Goal: Information Seeking & Learning: Learn about a topic

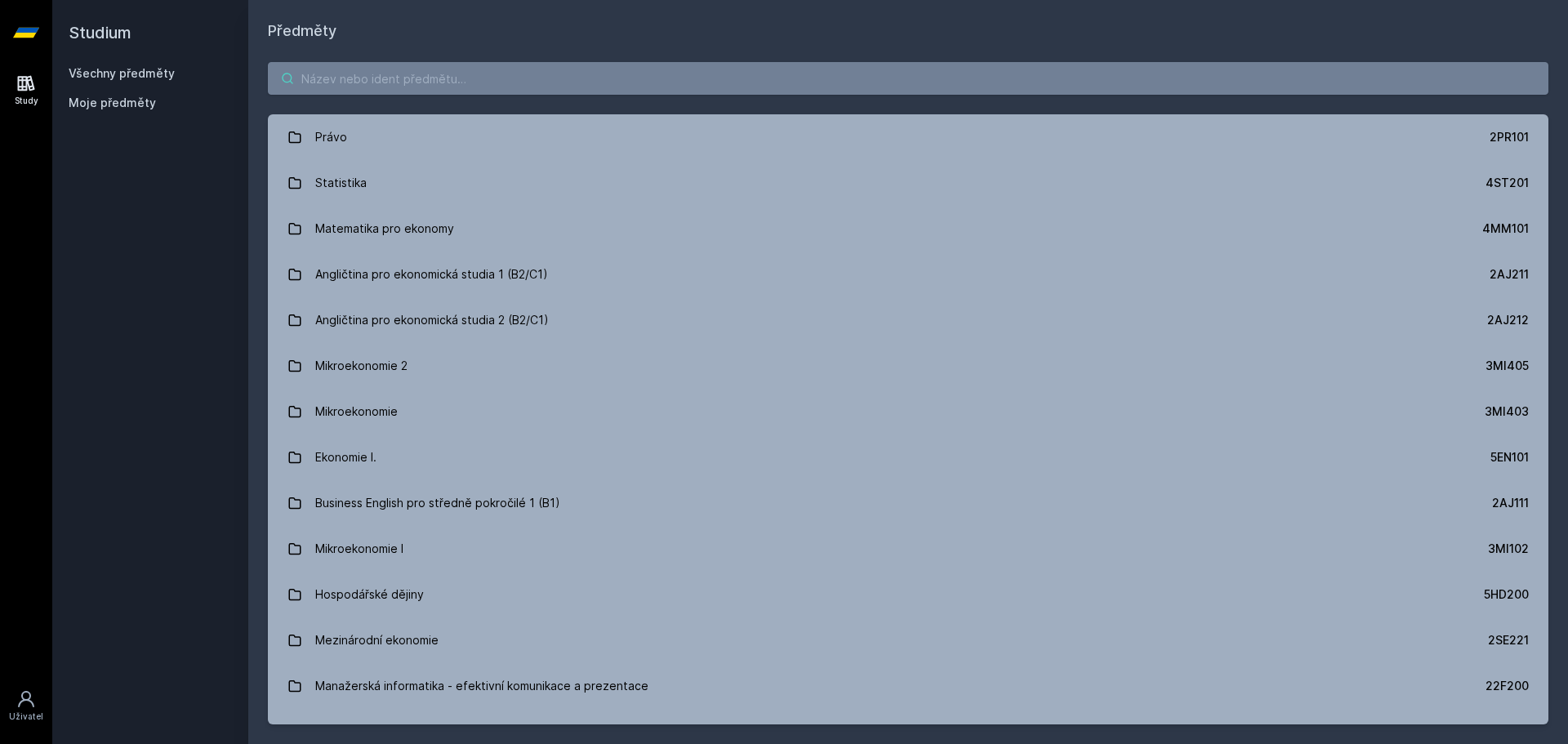
click at [653, 77] on input "search" at bounding box center [908, 78] width 1281 height 33
paste input "4ST201"
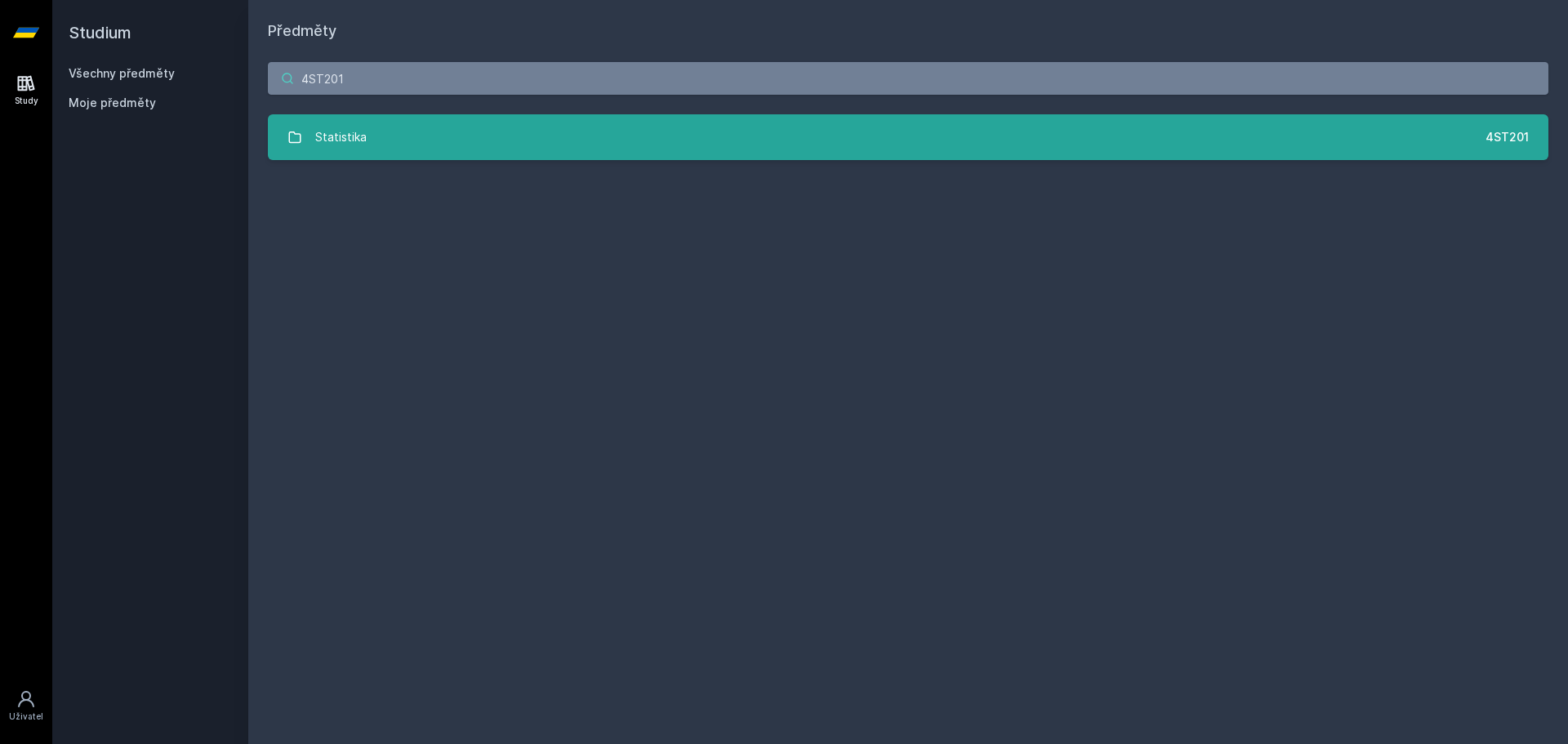
type input "4ST201"
click at [704, 133] on link "Statistika 4ST201" at bounding box center [908, 137] width 1281 height 45
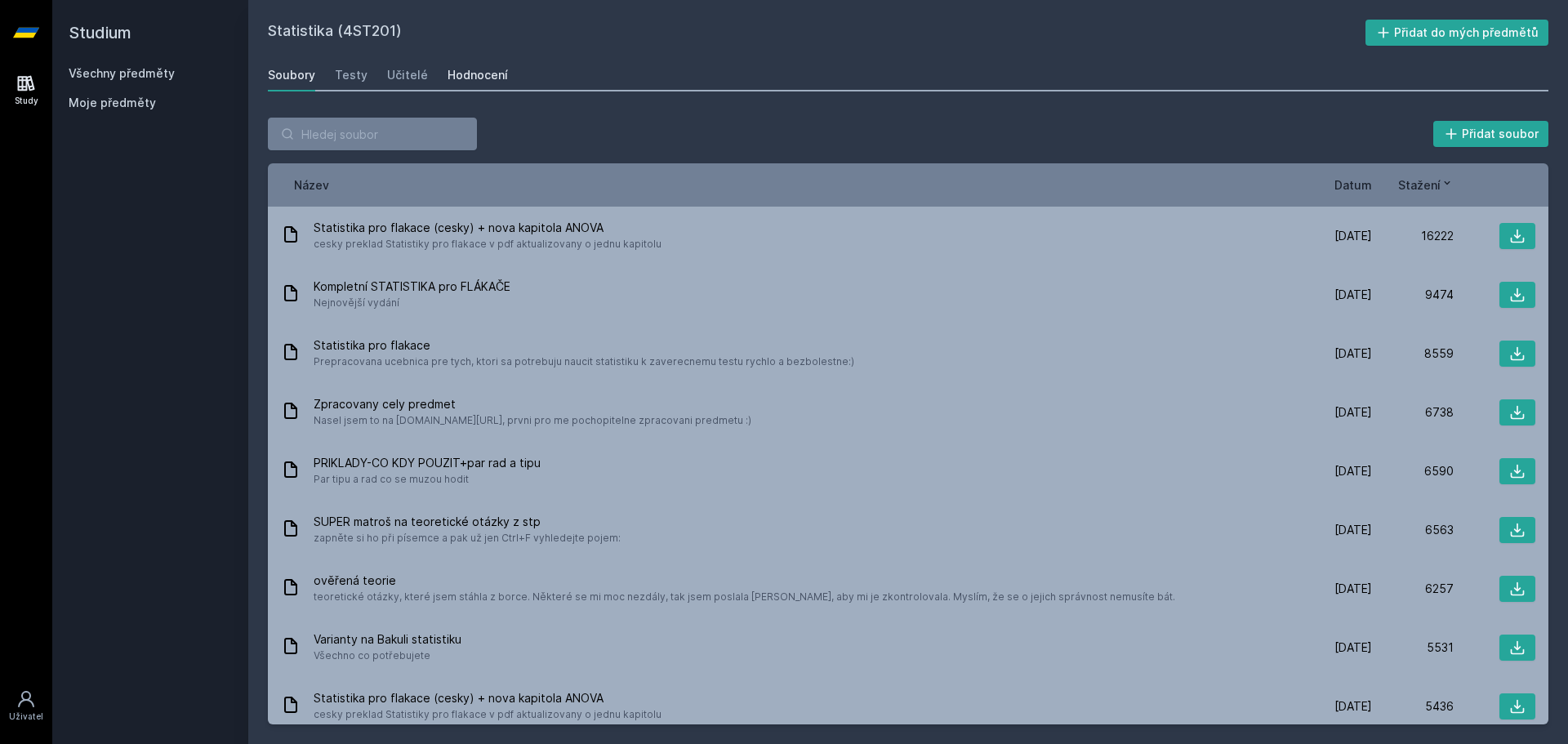
click at [480, 81] on div "Hodnocení" at bounding box center [477, 75] width 60 height 16
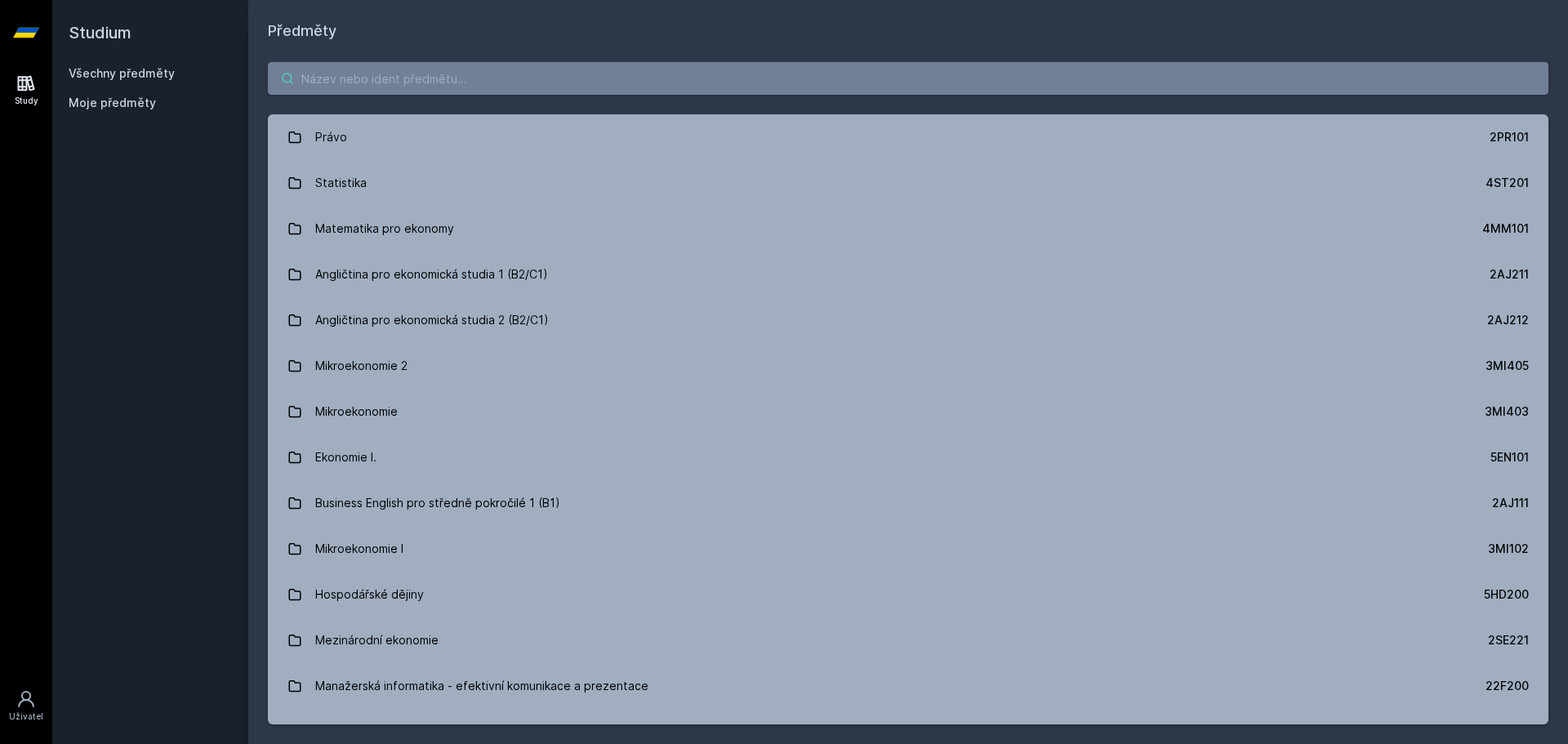
click at [481, 84] on input "search" at bounding box center [908, 78] width 1281 height 33
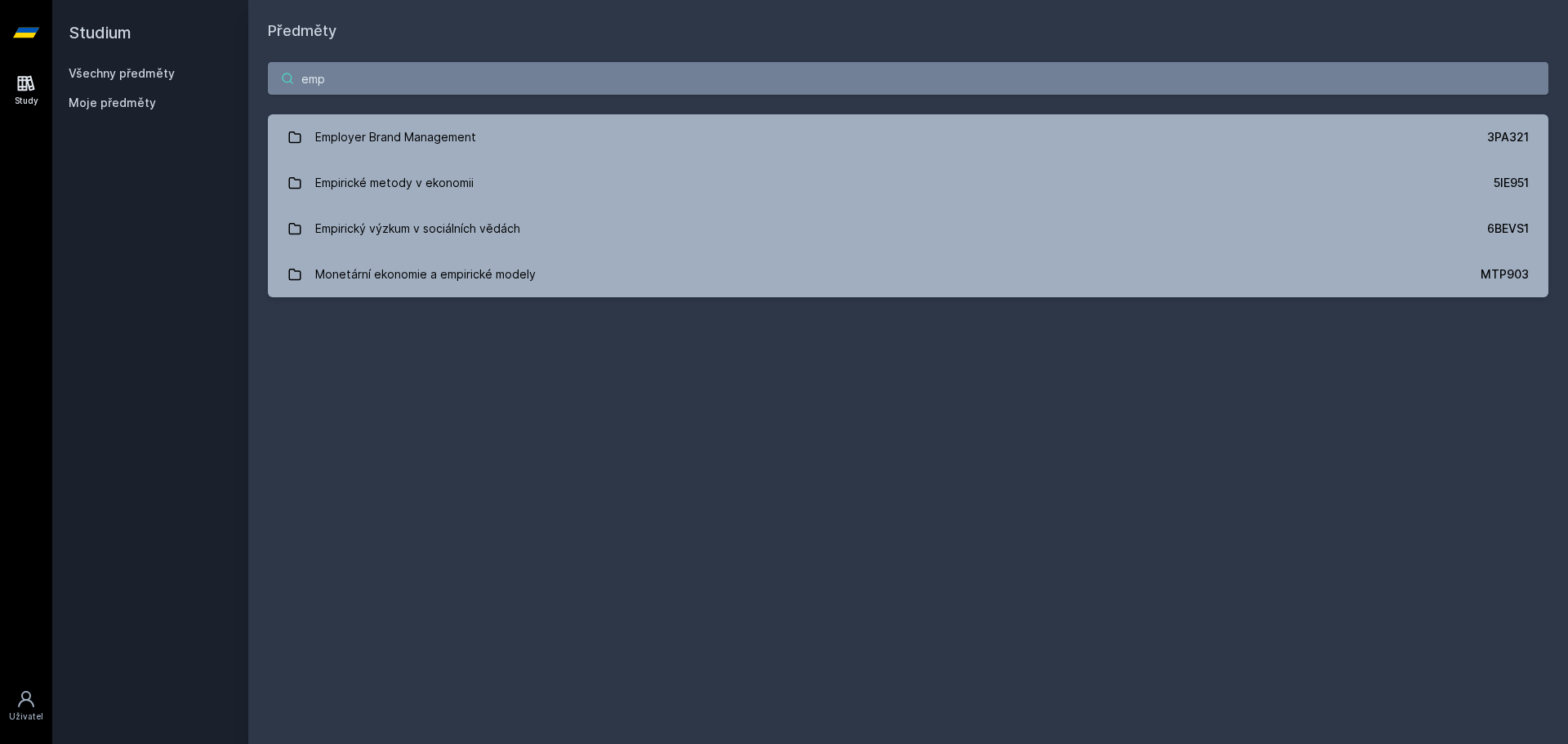
drag, startPoint x: 599, startPoint y: 81, endPoint x: 354, endPoint y: 76, distance: 245.1
click at [354, 76] on input "emp" at bounding box center [908, 78] width 1281 height 33
drag, startPoint x: 379, startPoint y: 76, endPoint x: 272, endPoint y: 76, distance: 107.0
click at [272, 76] on input "emp" at bounding box center [908, 78] width 1281 height 33
paste input "1BP411"
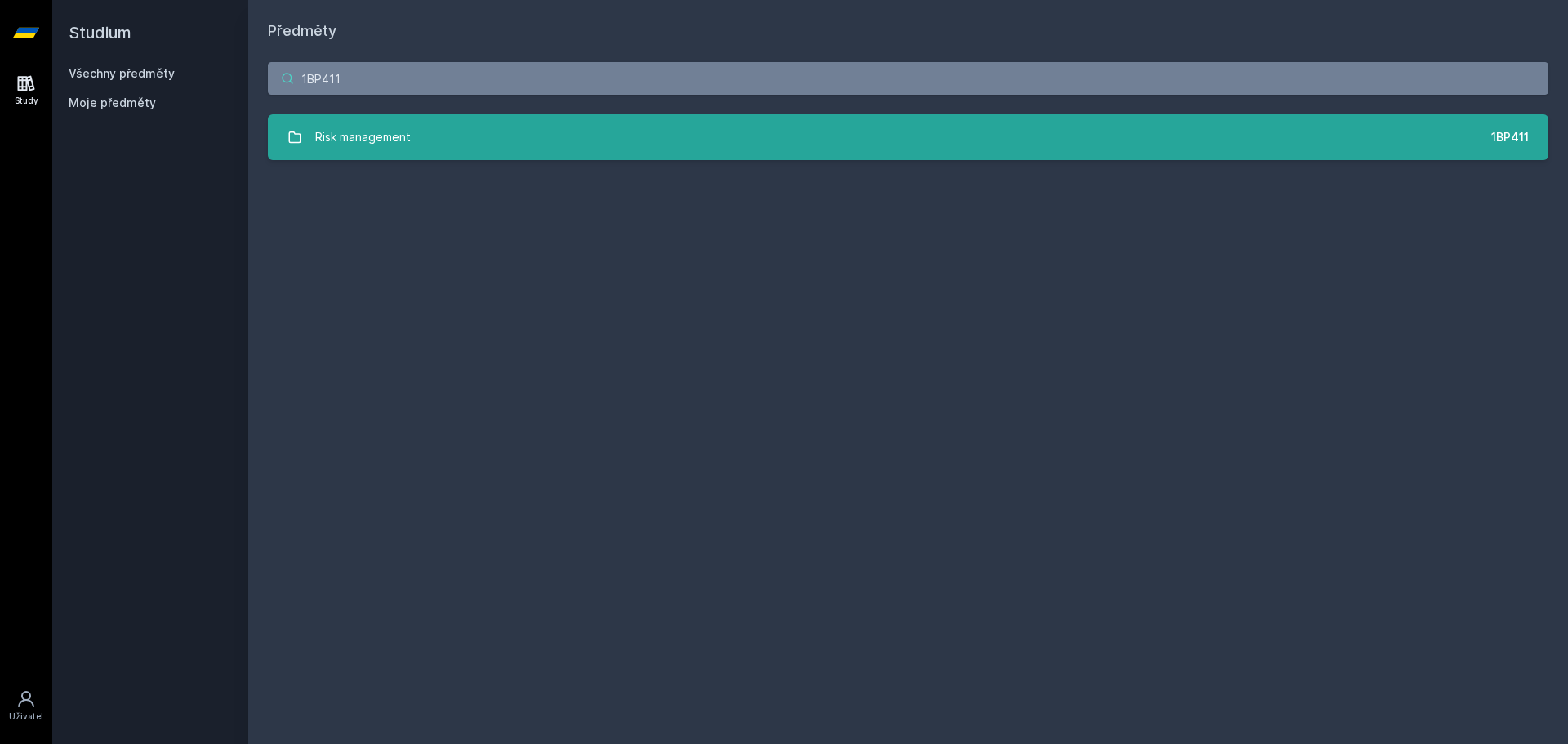
type input "1BP411"
click at [535, 124] on link "Risk management 1BP411" at bounding box center [908, 137] width 1281 height 45
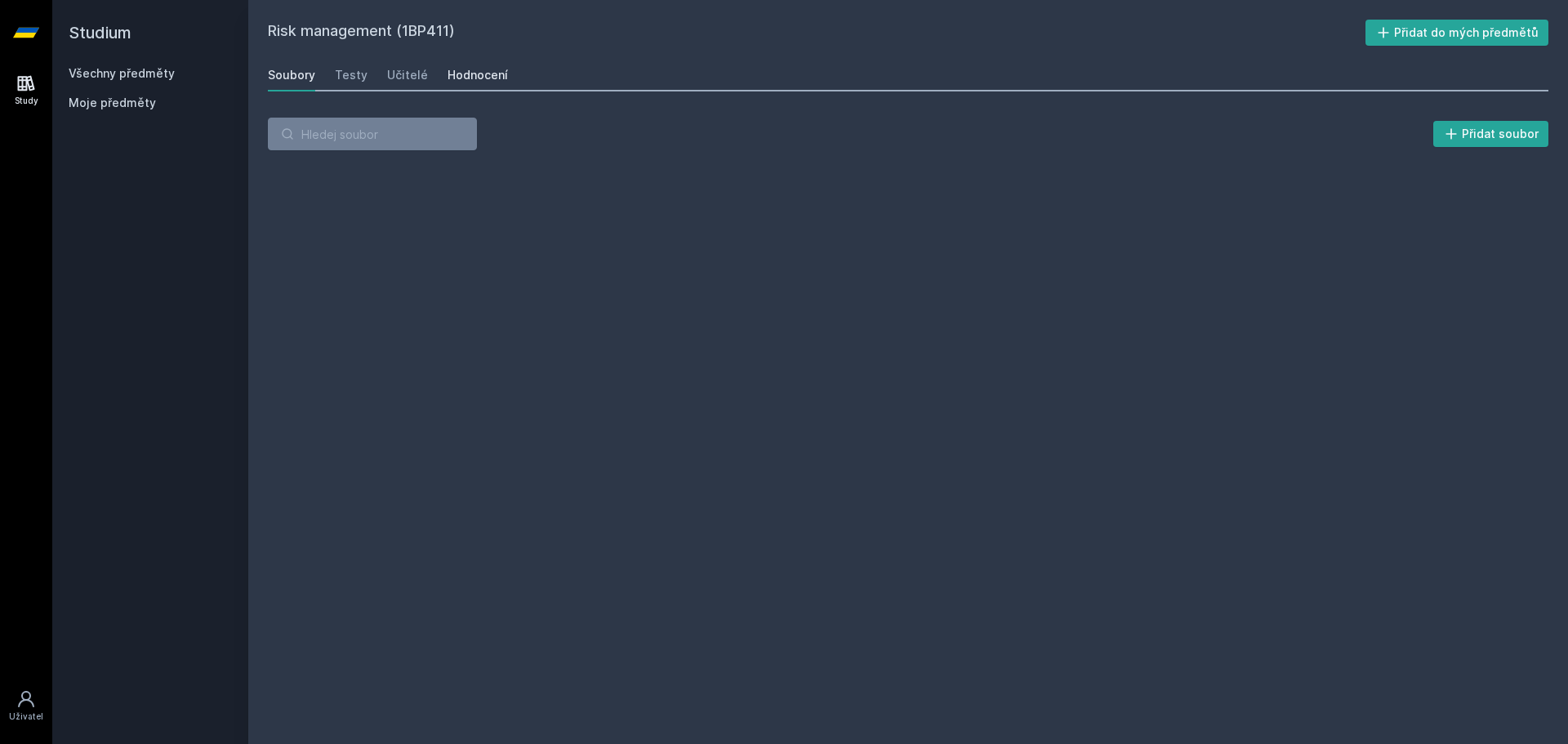
click at [469, 80] on div "Hodnocení" at bounding box center [477, 75] width 60 height 16
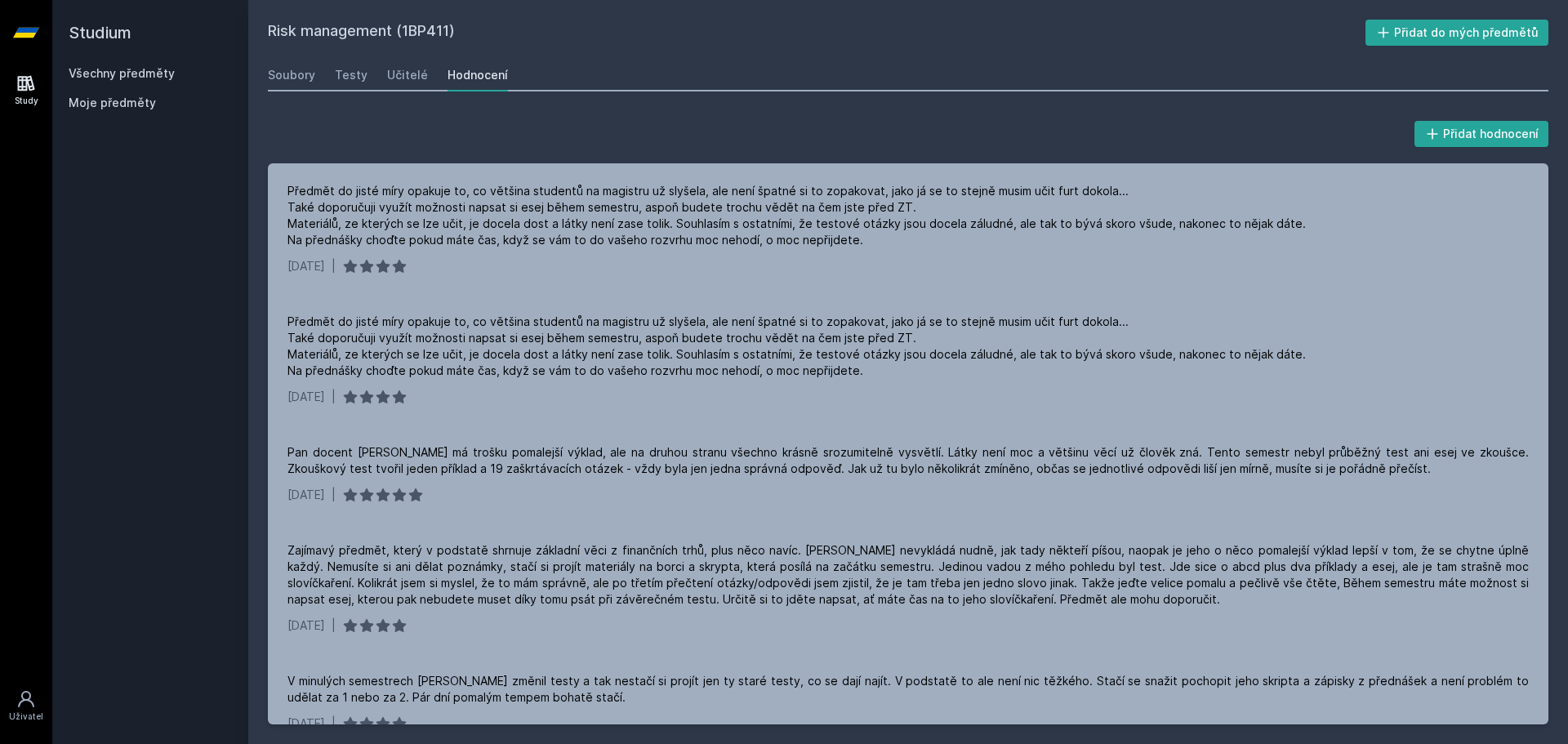
click at [150, 76] on link "Všechny předměty" at bounding box center [121, 73] width 106 height 14
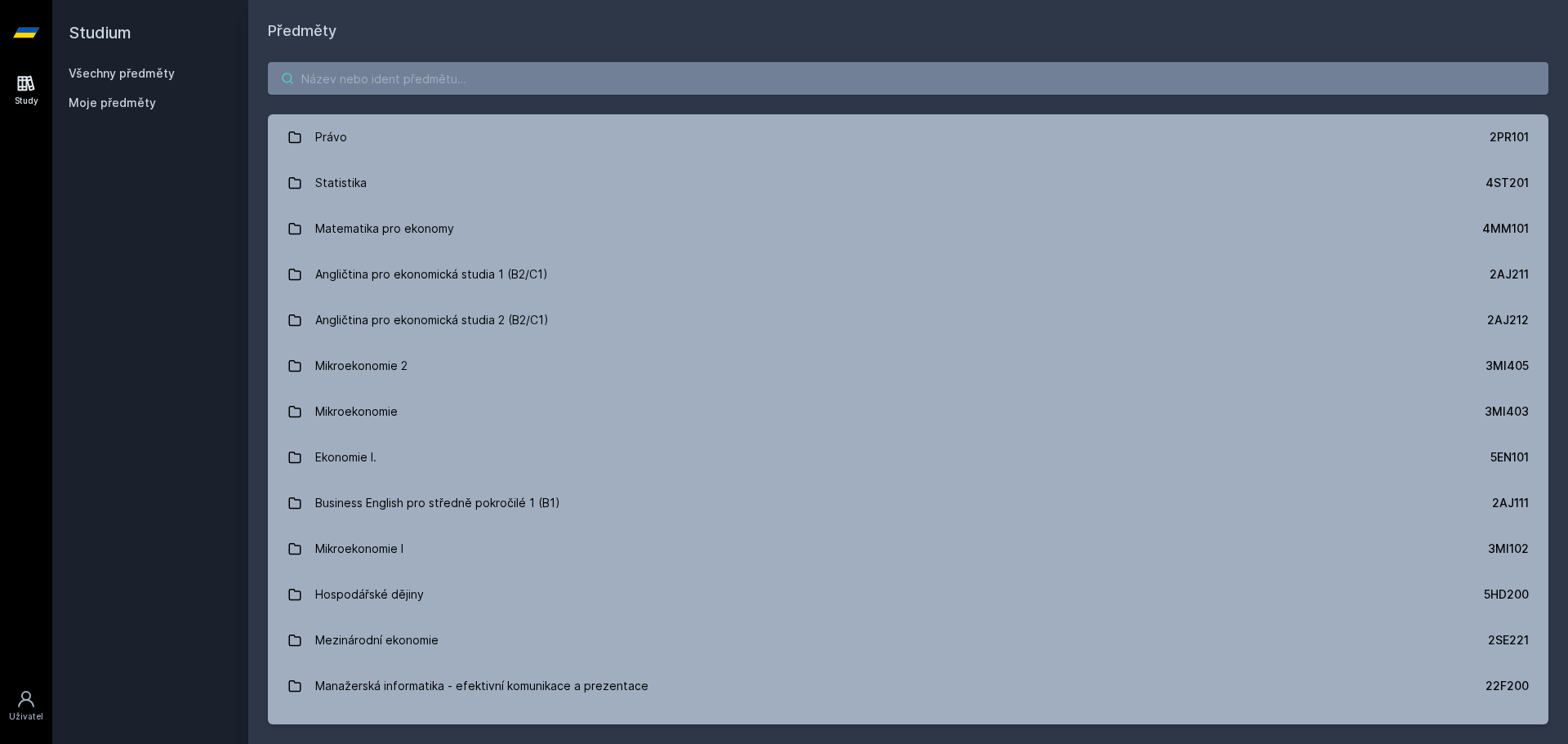
click at [426, 64] on input "search" at bounding box center [908, 78] width 1281 height 33
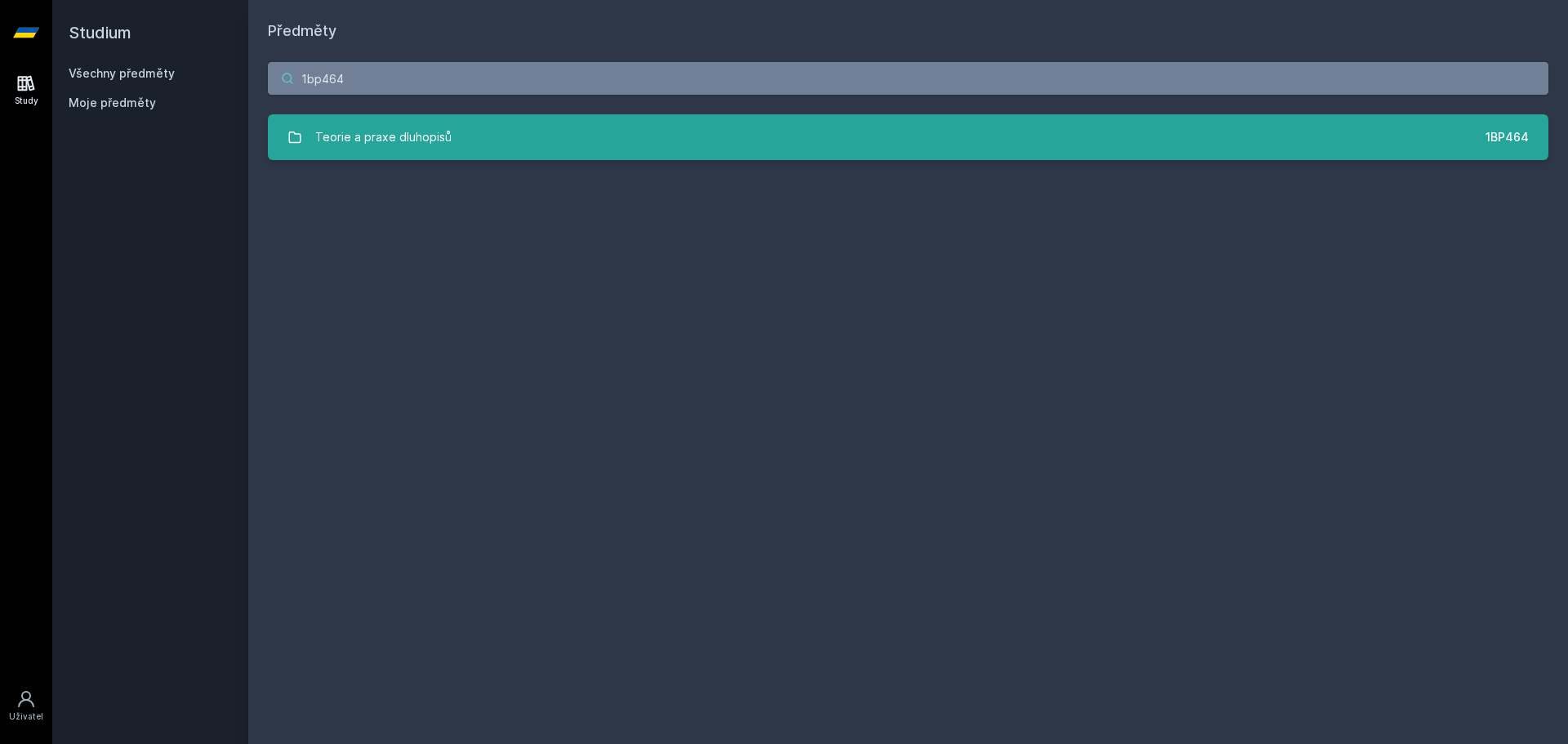
type input "1bp464"
click at [499, 129] on link "Teorie a praxe dluhopisů 1BP464" at bounding box center [908, 137] width 1281 height 45
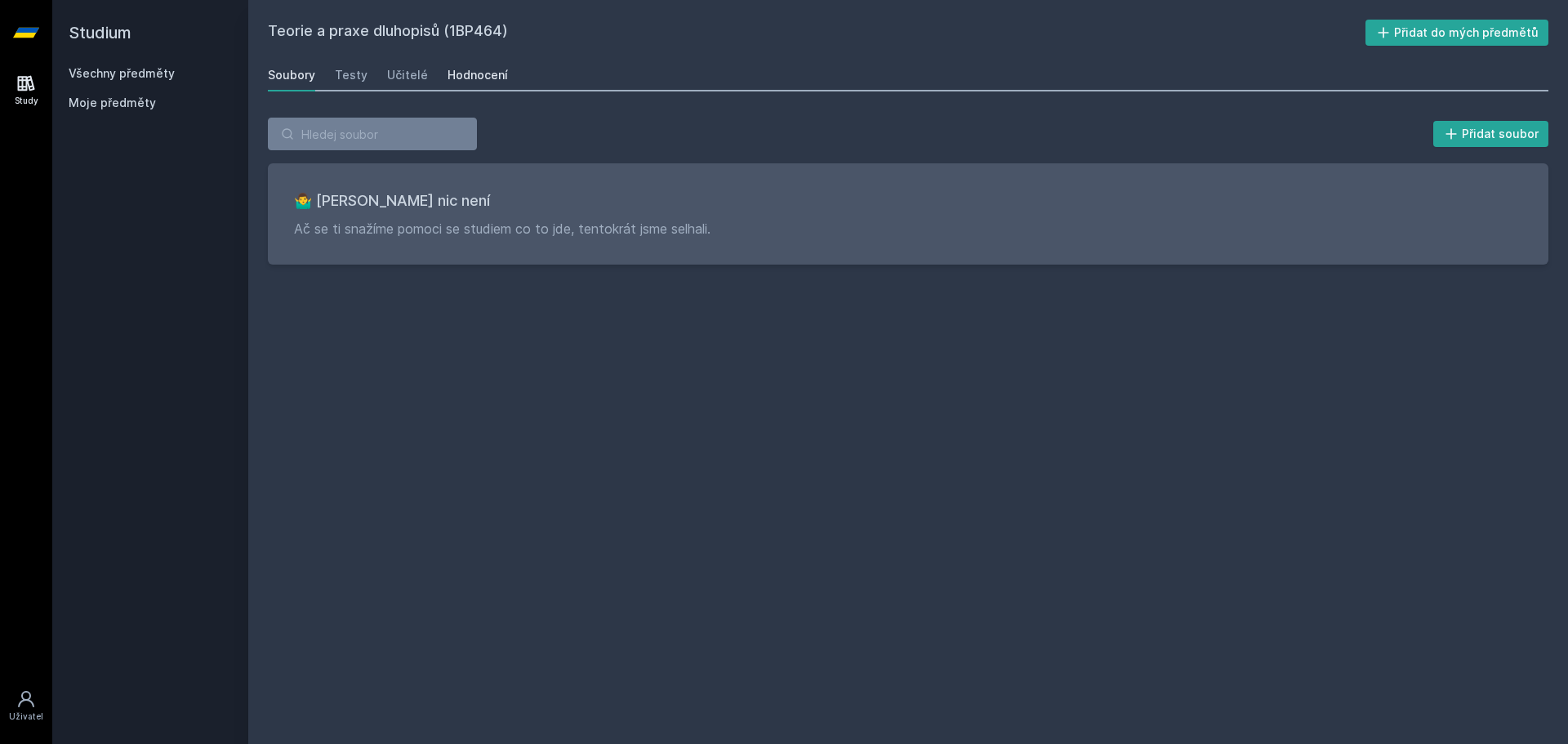
click at [480, 81] on div "Hodnocení" at bounding box center [477, 75] width 60 height 16
click at [132, 64] on h2 "Studium" at bounding box center [150, 33] width 164 height 65
click at [132, 68] on link "Všechny předměty" at bounding box center [121, 73] width 106 height 14
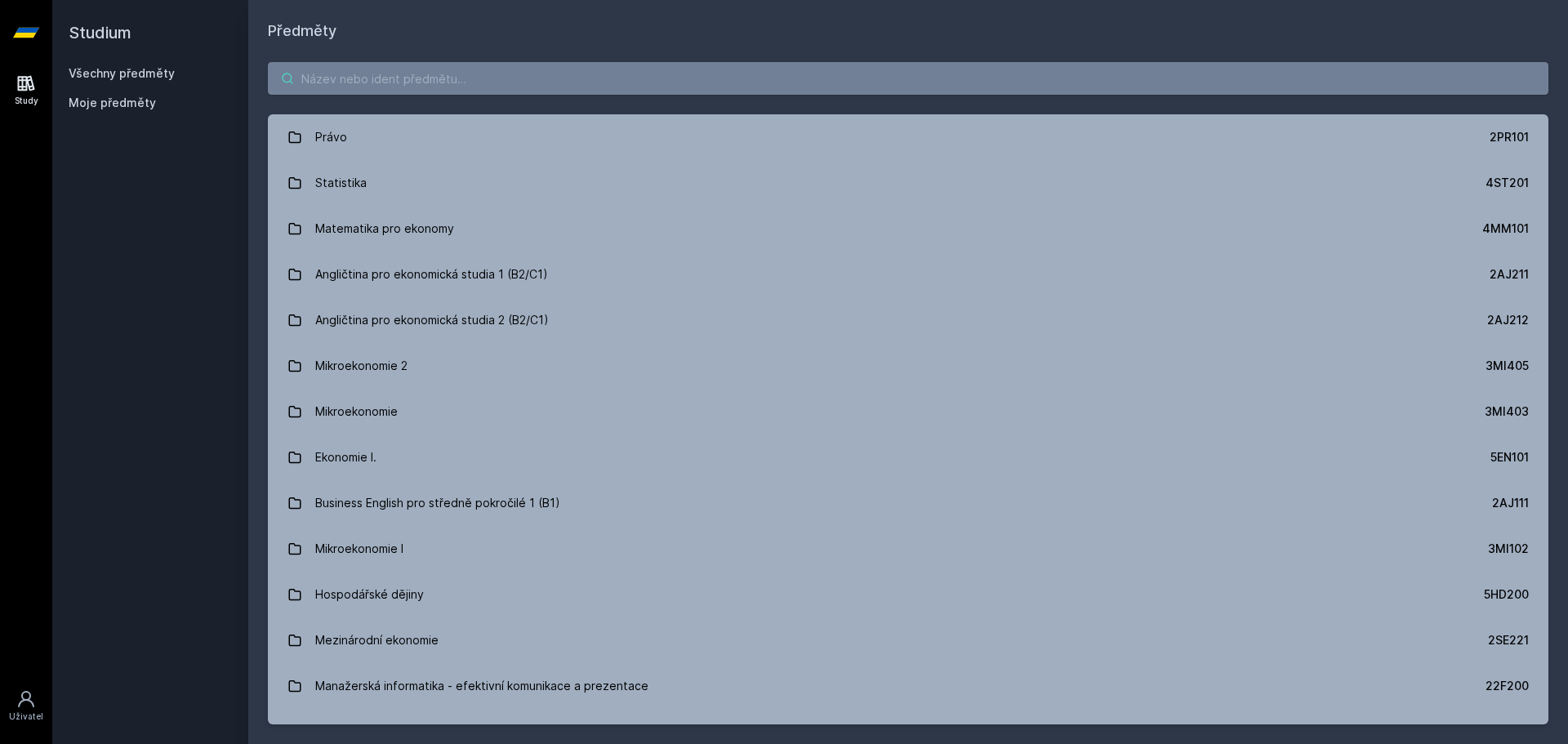
click at [394, 74] on input "search" at bounding box center [908, 78] width 1281 height 33
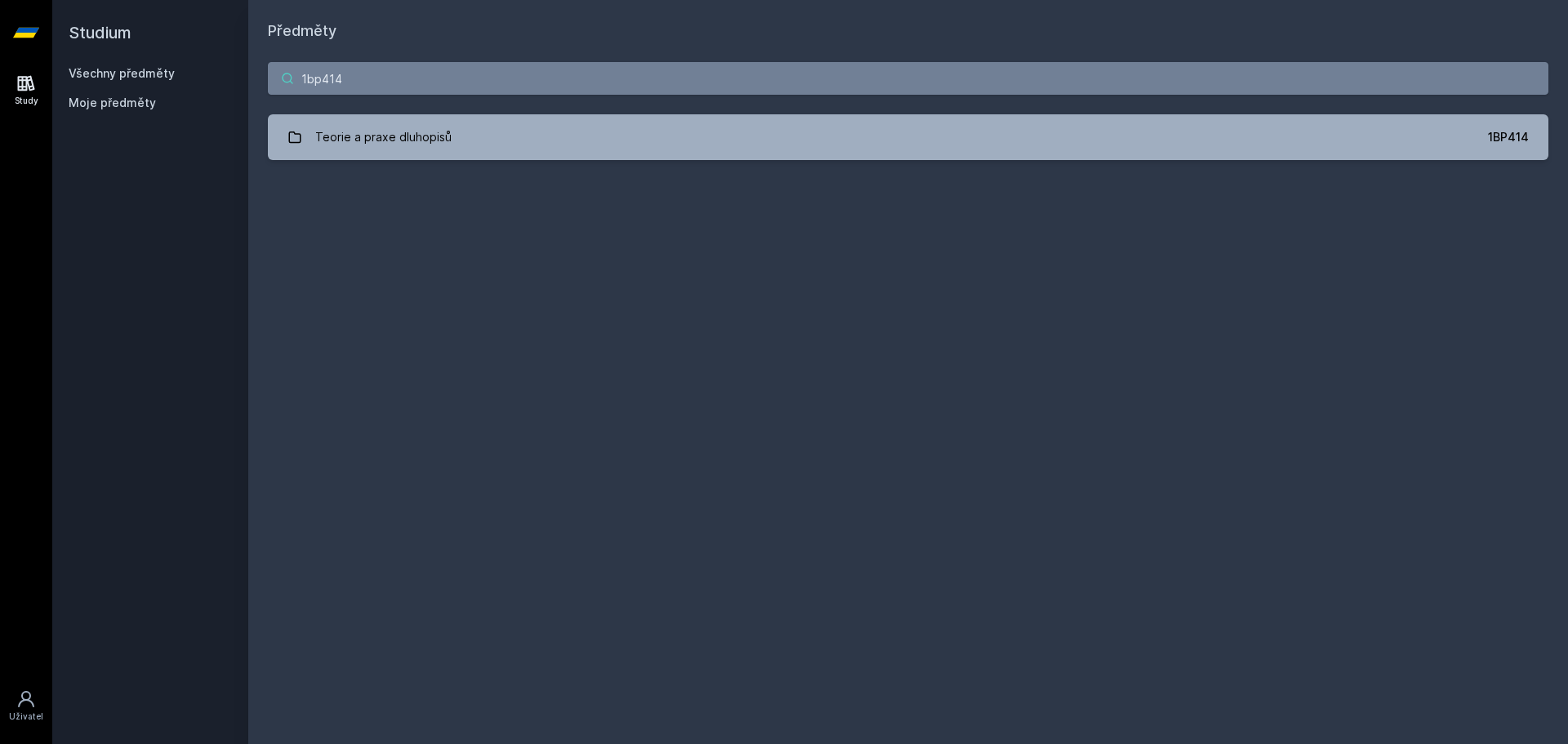
type input "1bp414"
click at [512, 170] on div "1bp414 Teorie a praxe dluhopisů 1BP414 Jejda, něco se pokazilo." at bounding box center [908, 111] width 1320 height 137
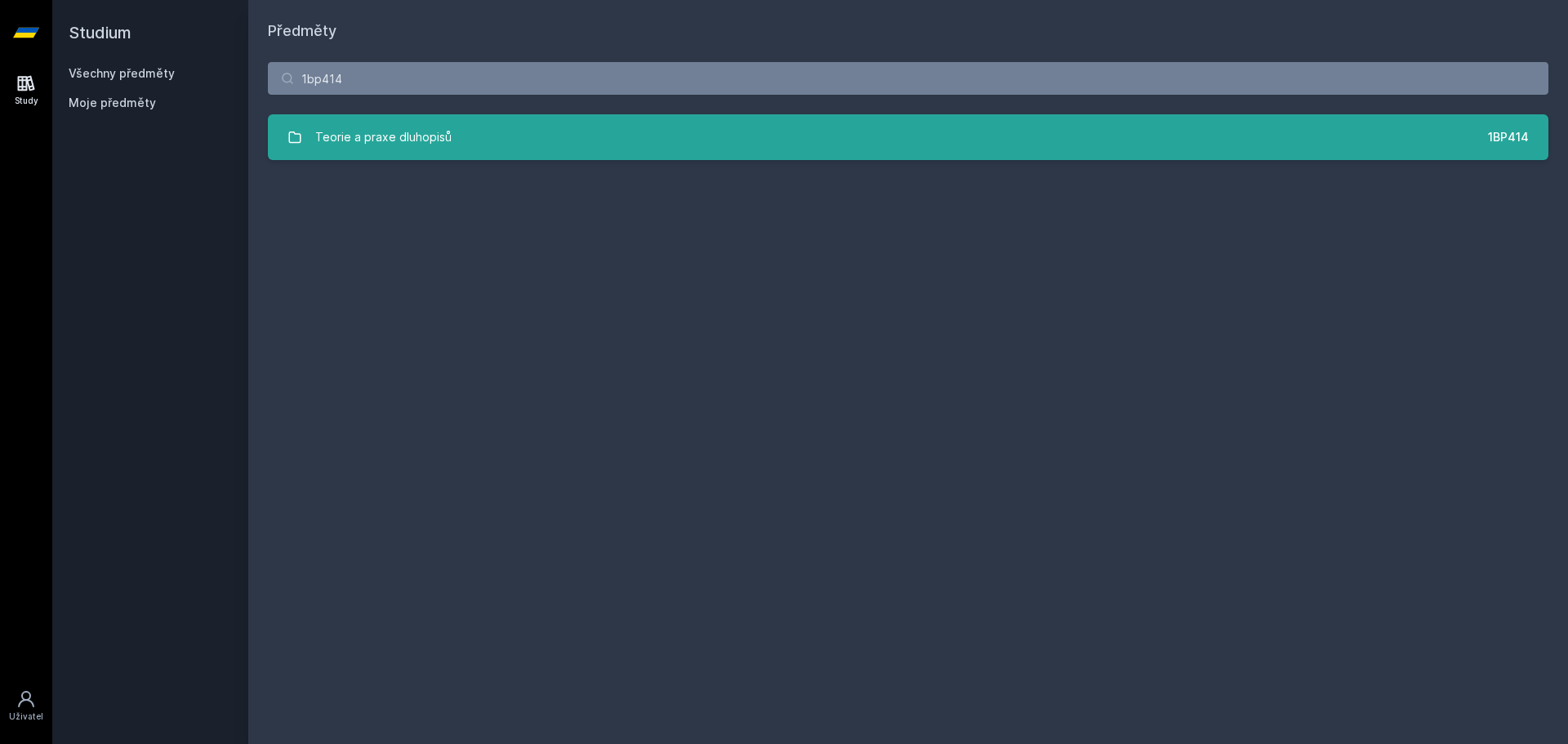
click at [517, 154] on link "Teorie a praxe dluhopisů 1BP414" at bounding box center [908, 137] width 1281 height 45
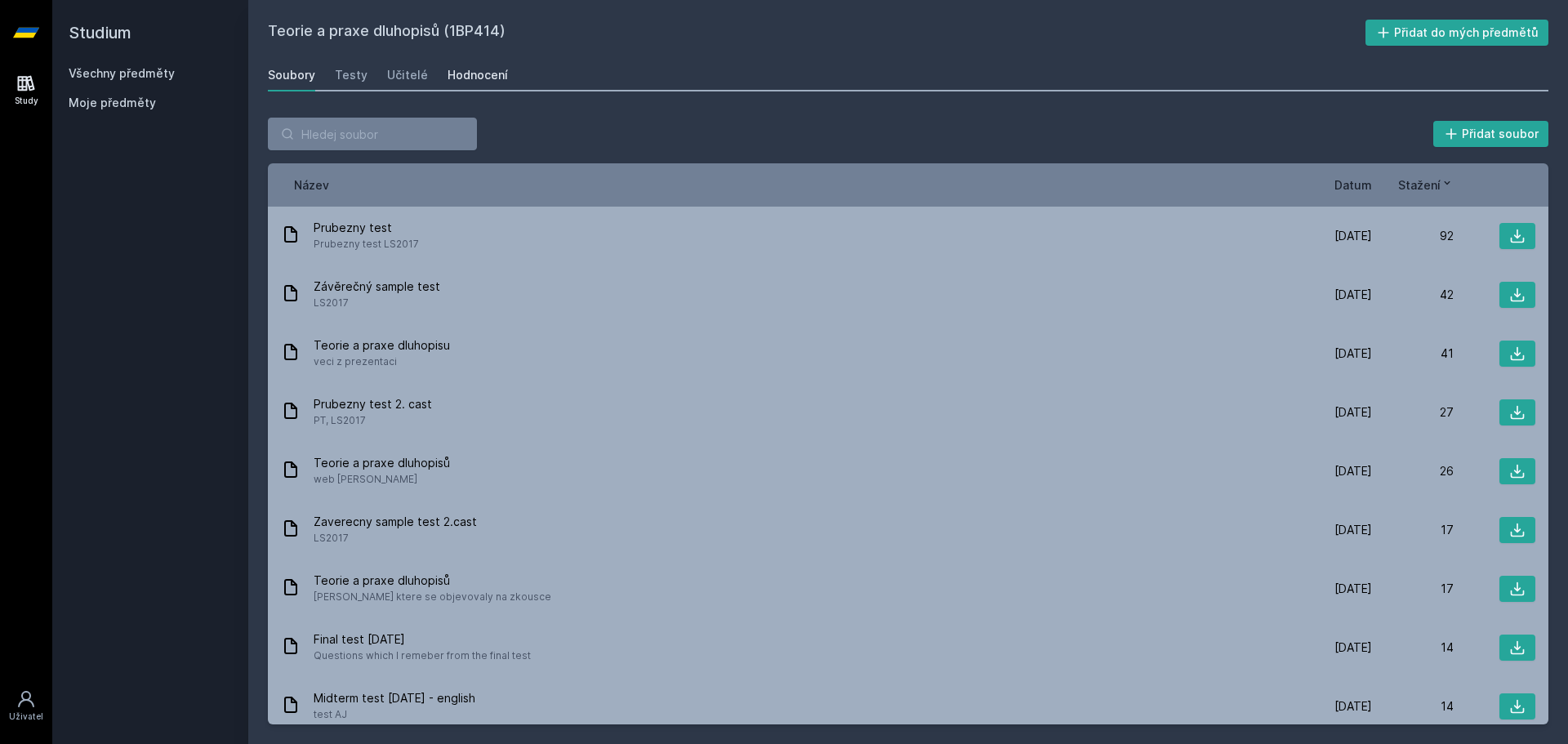
click at [481, 81] on div "Hodnocení" at bounding box center [477, 75] width 60 height 16
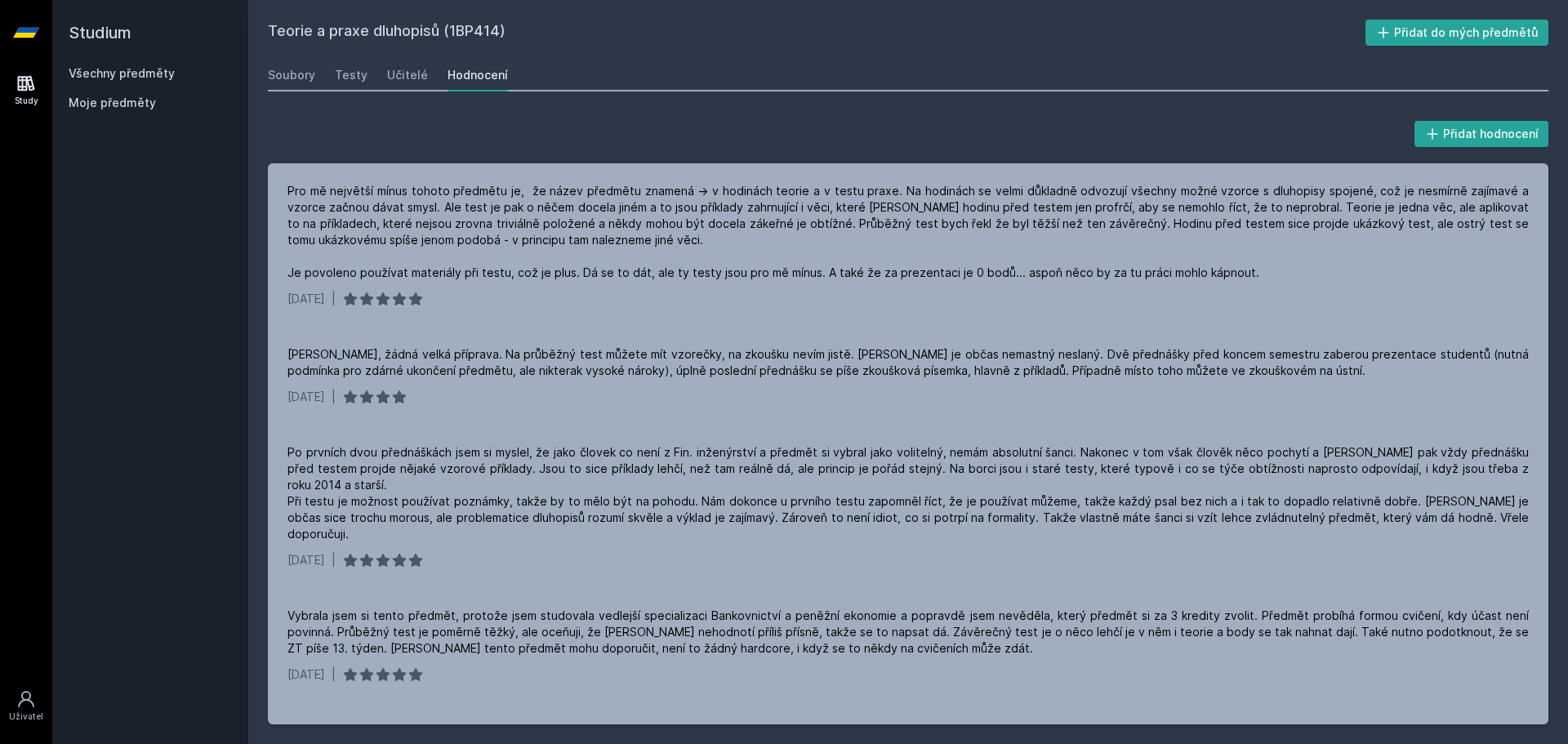
click at [149, 67] on link "Všechny předměty" at bounding box center [121, 73] width 106 height 14
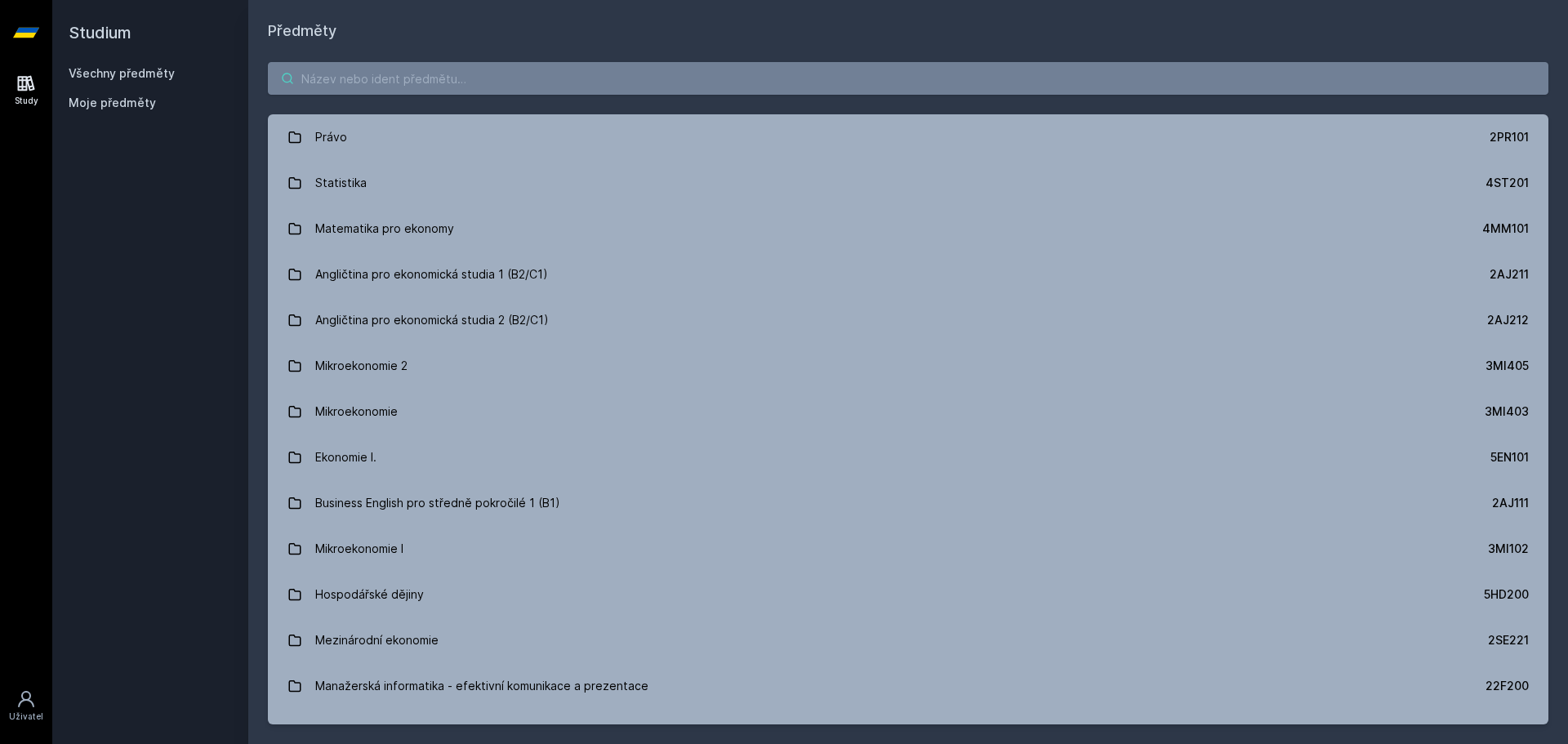
click at [713, 69] on input "search" at bounding box center [908, 78] width 1281 height 33
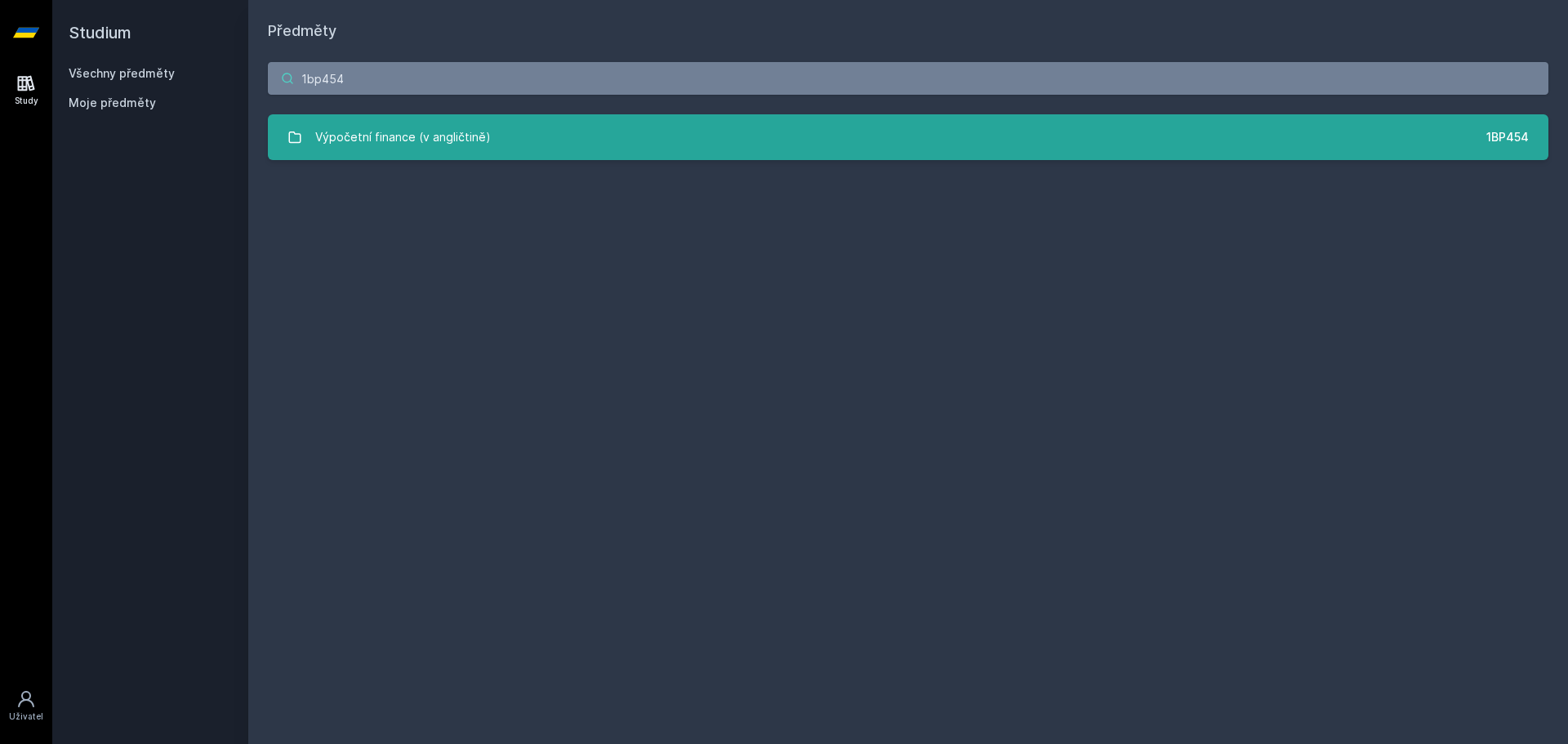
type input "1bp454"
click at [633, 148] on link "Výpočetní finance (v angličtině) 1BP454" at bounding box center [908, 137] width 1281 height 45
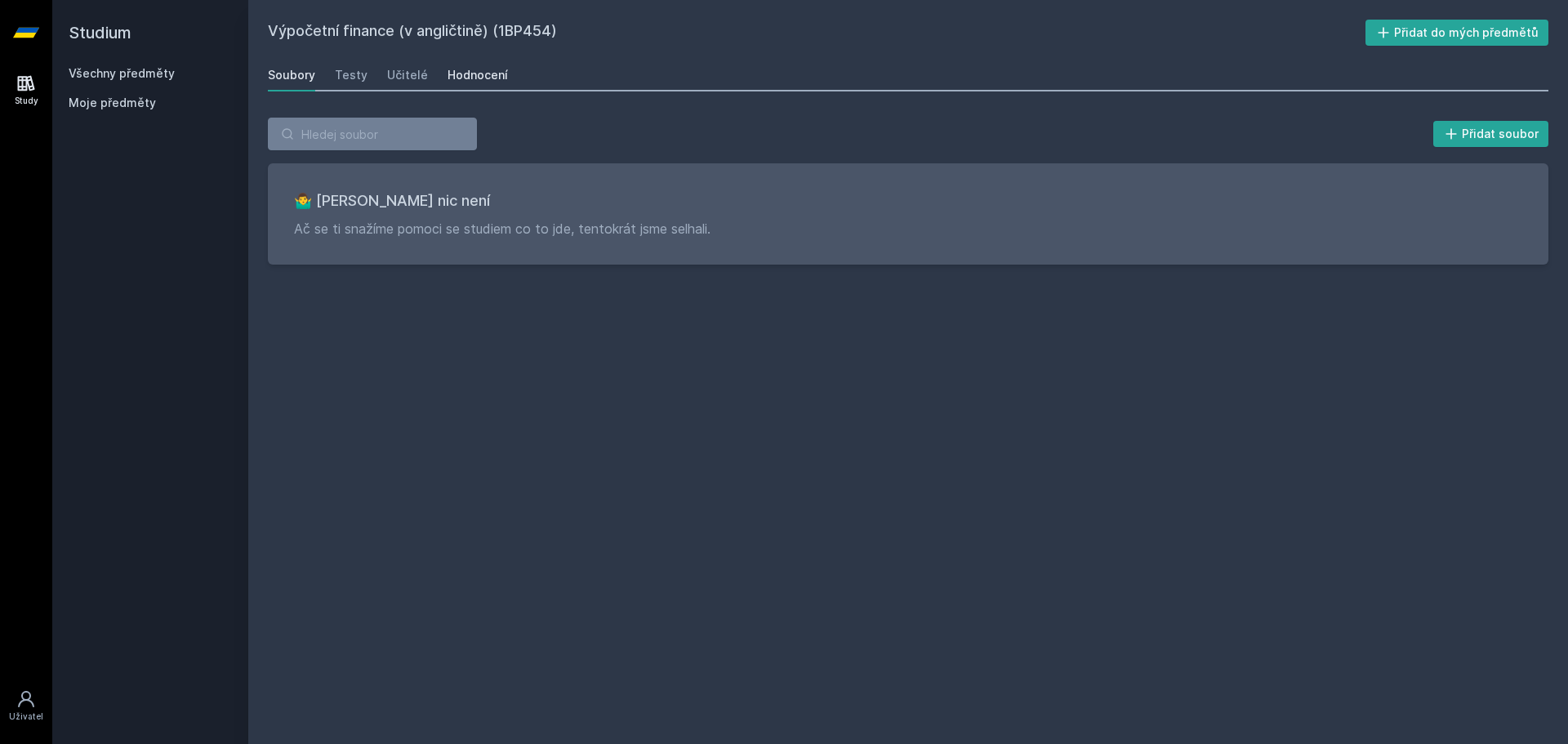
click at [484, 77] on div "Hodnocení" at bounding box center [477, 75] width 60 height 16
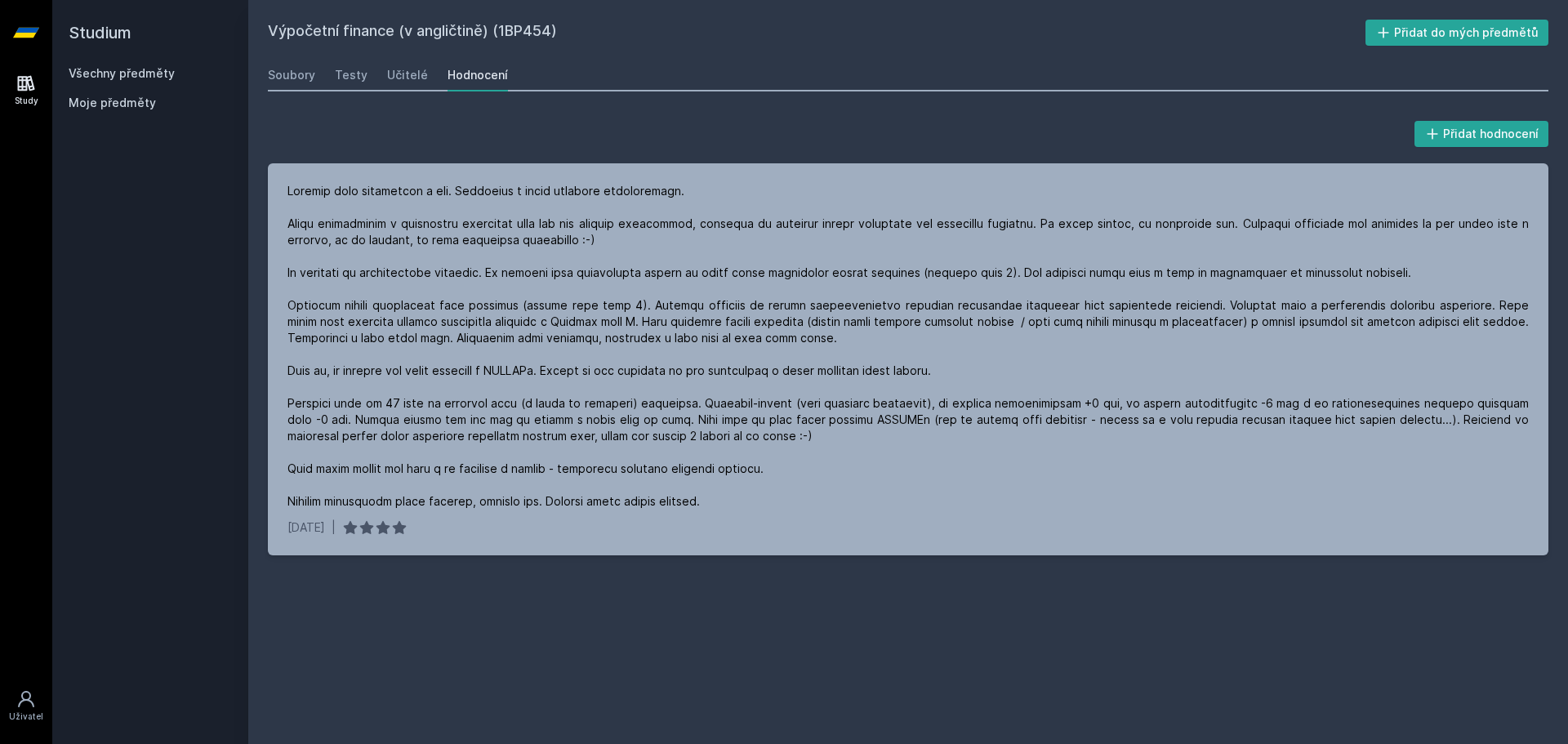
click at [590, 93] on div "Výpočetní finance (v angličtině) (1BP454) Přidat do mých předmětů [GEOGRAPHIC_D…" at bounding box center [908, 372] width 1281 height 704
click at [141, 66] on link "Všechny předměty" at bounding box center [121, 73] width 106 height 14
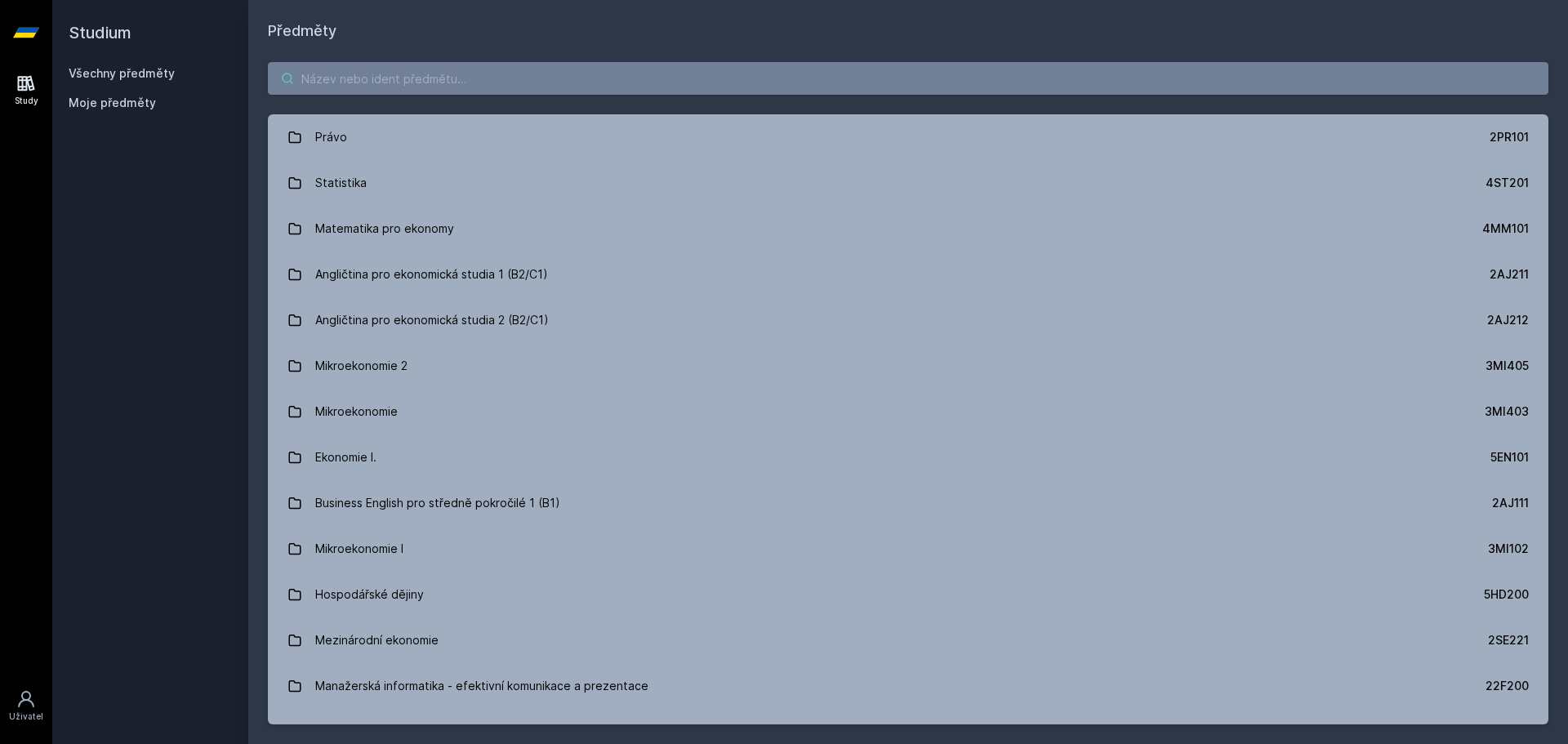
click at [584, 71] on input "search" at bounding box center [908, 78] width 1281 height 33
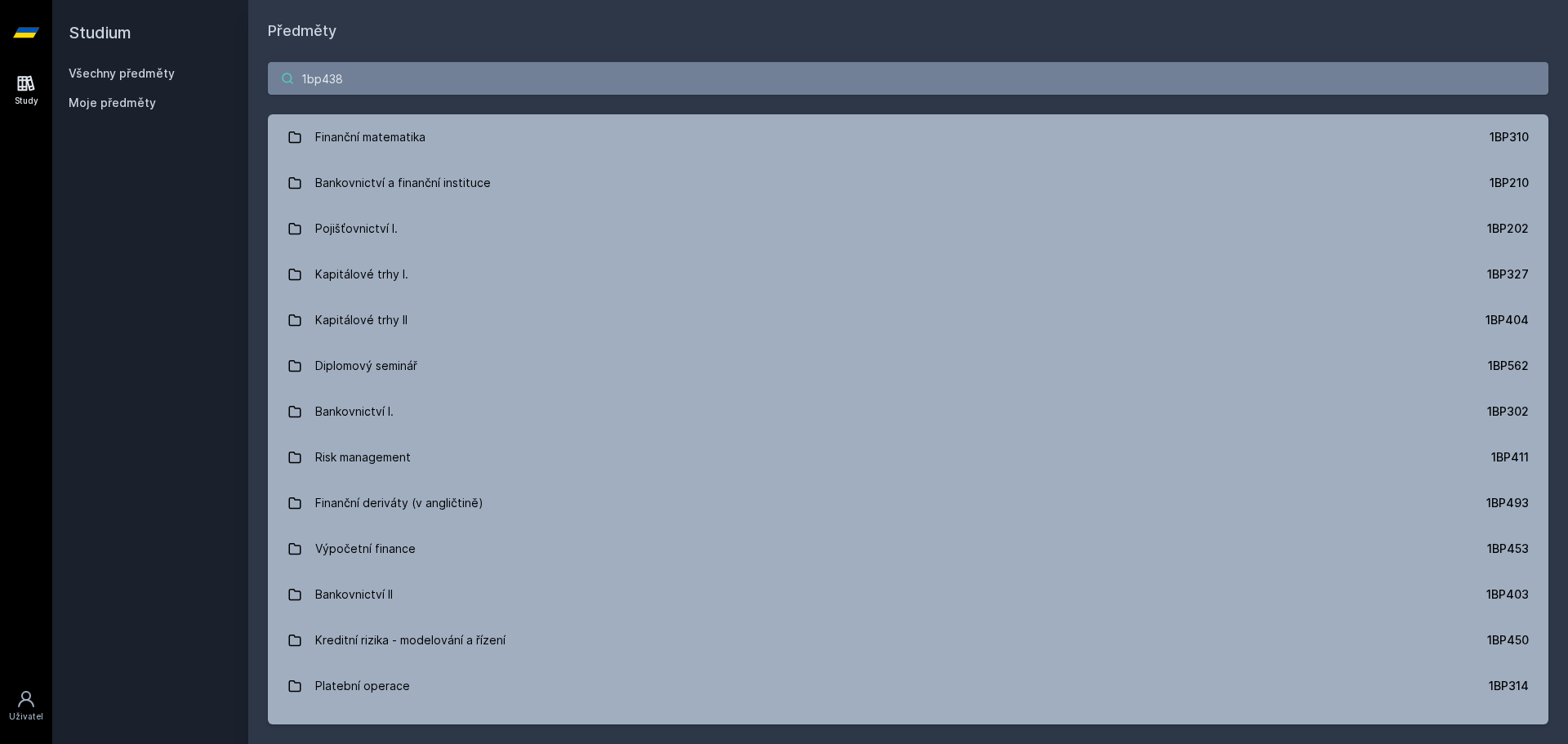
type input "1bp438"
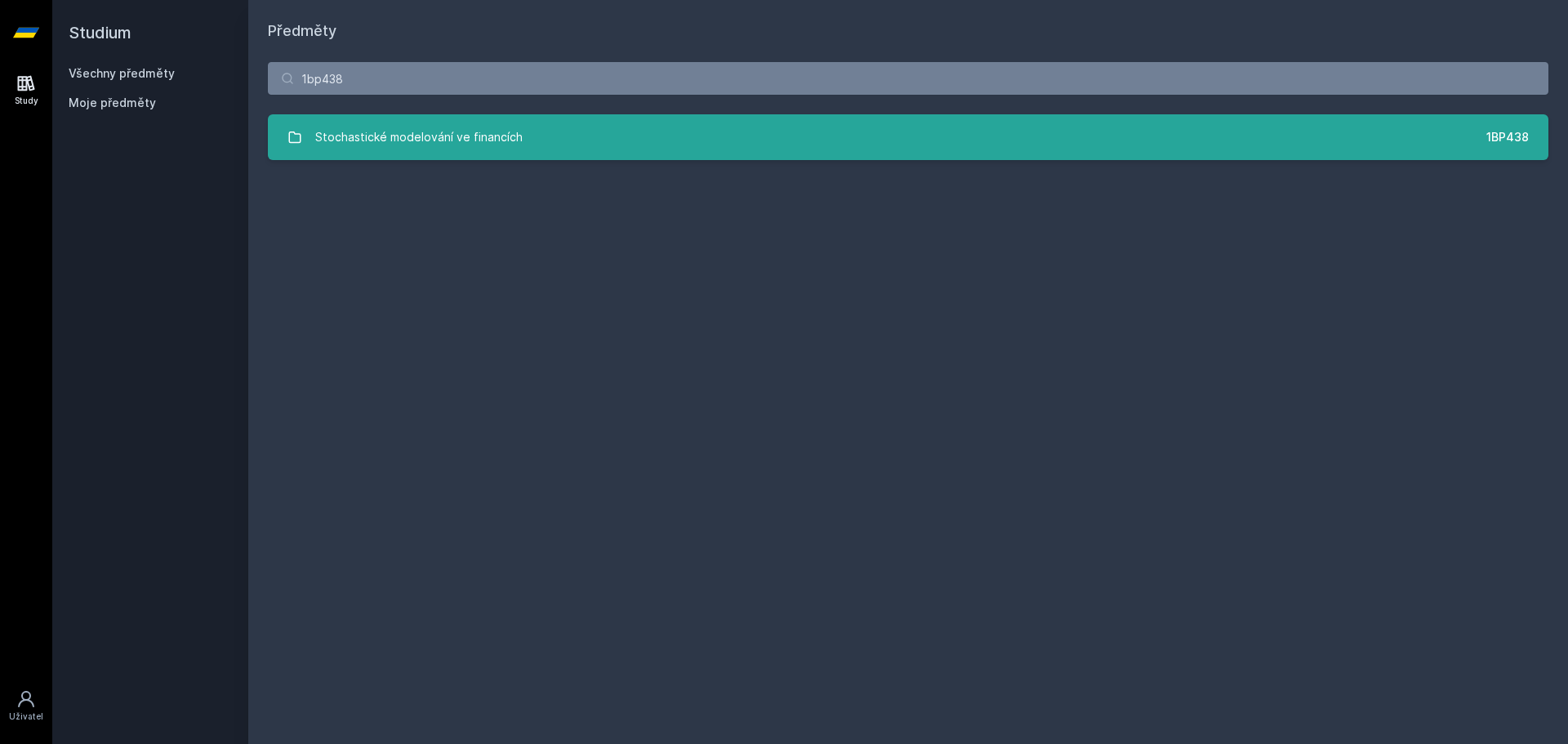
click at [471, 143] on div "Stochastické modelování ve financích" at bounding box center [419, 137] width 207 height 33
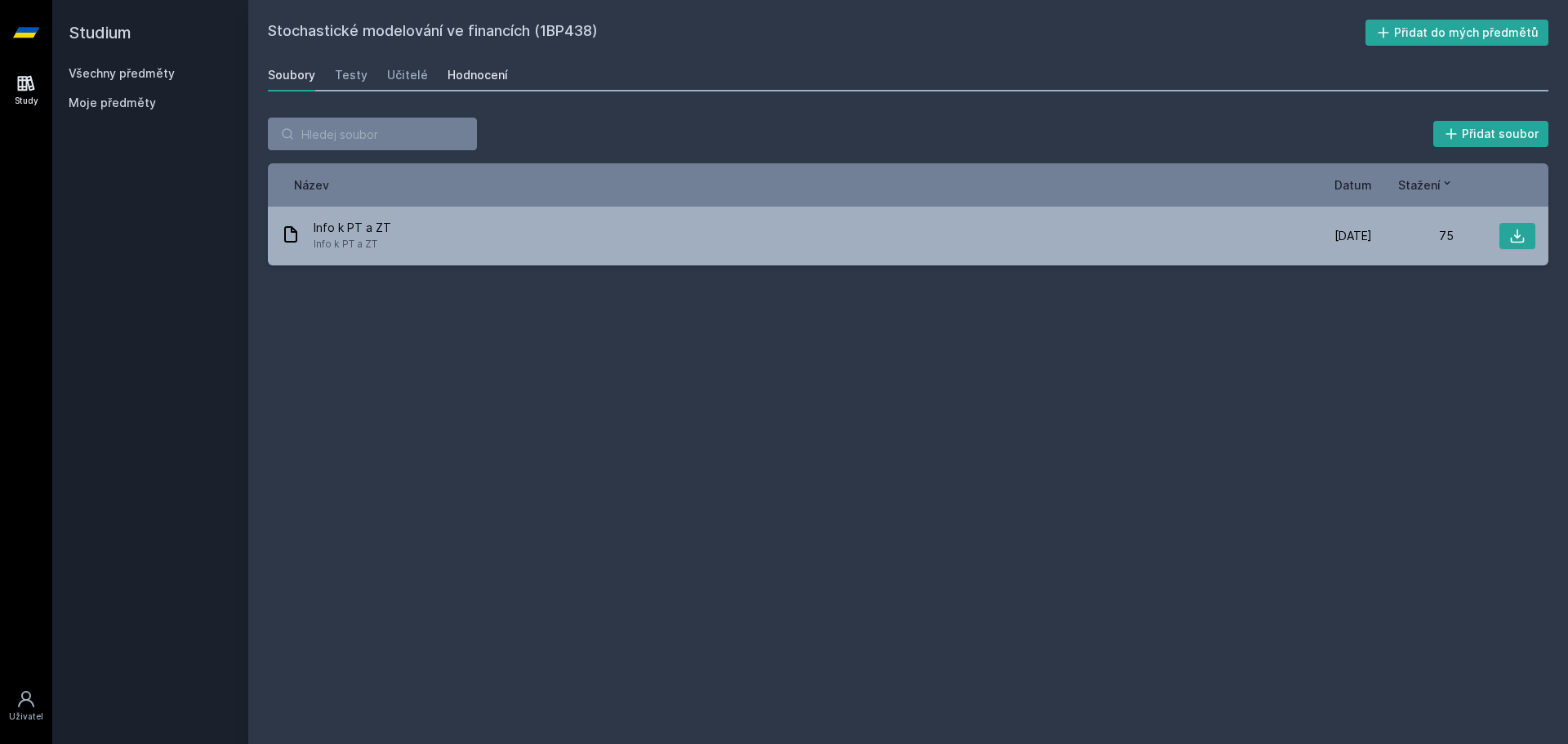
click at [481, 74] on div "Hodnocení" at bounding box center [477, 75] width 60 height 16
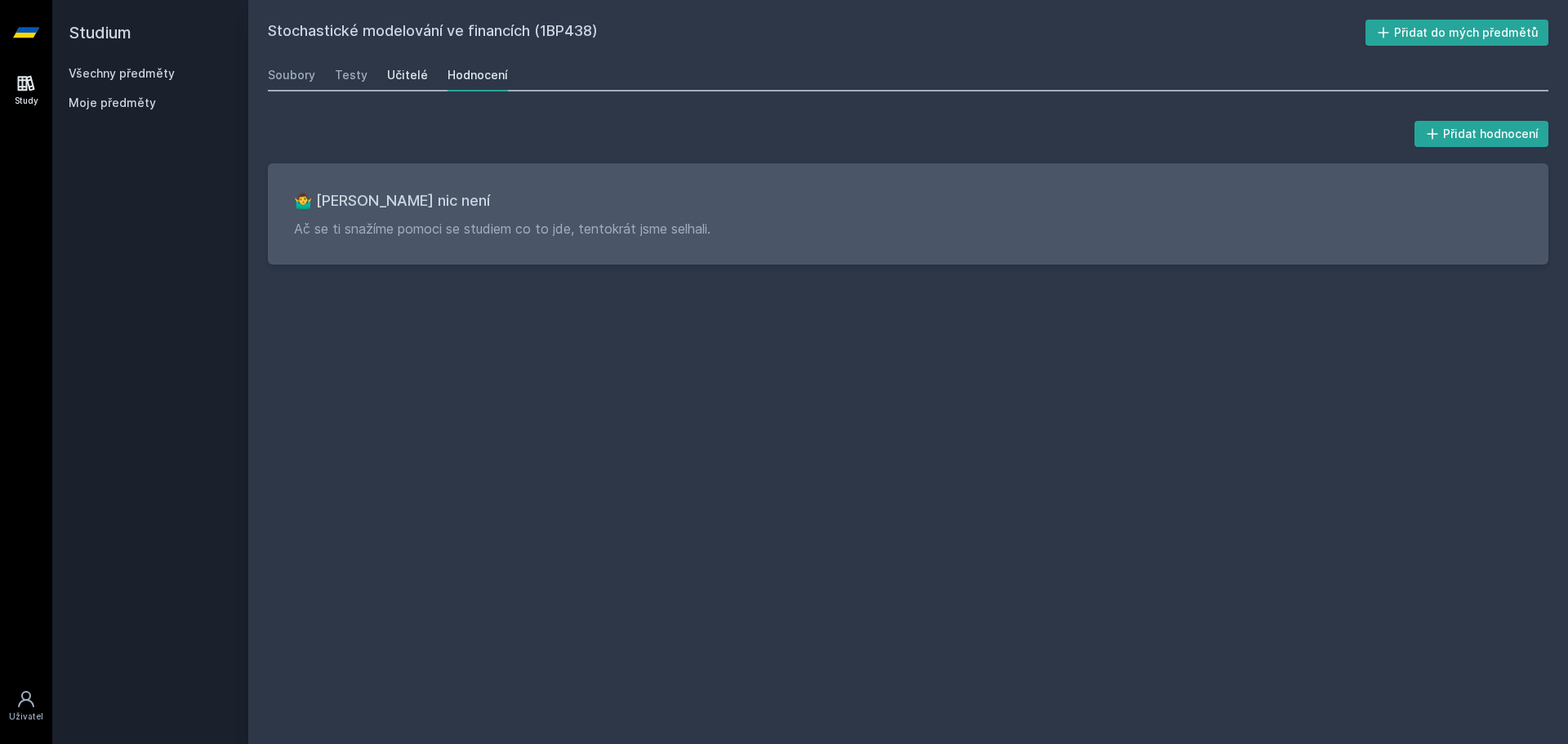
click at [406, 82] on div "Učitelé" at bounding box center [407, 75] width 41 height 16
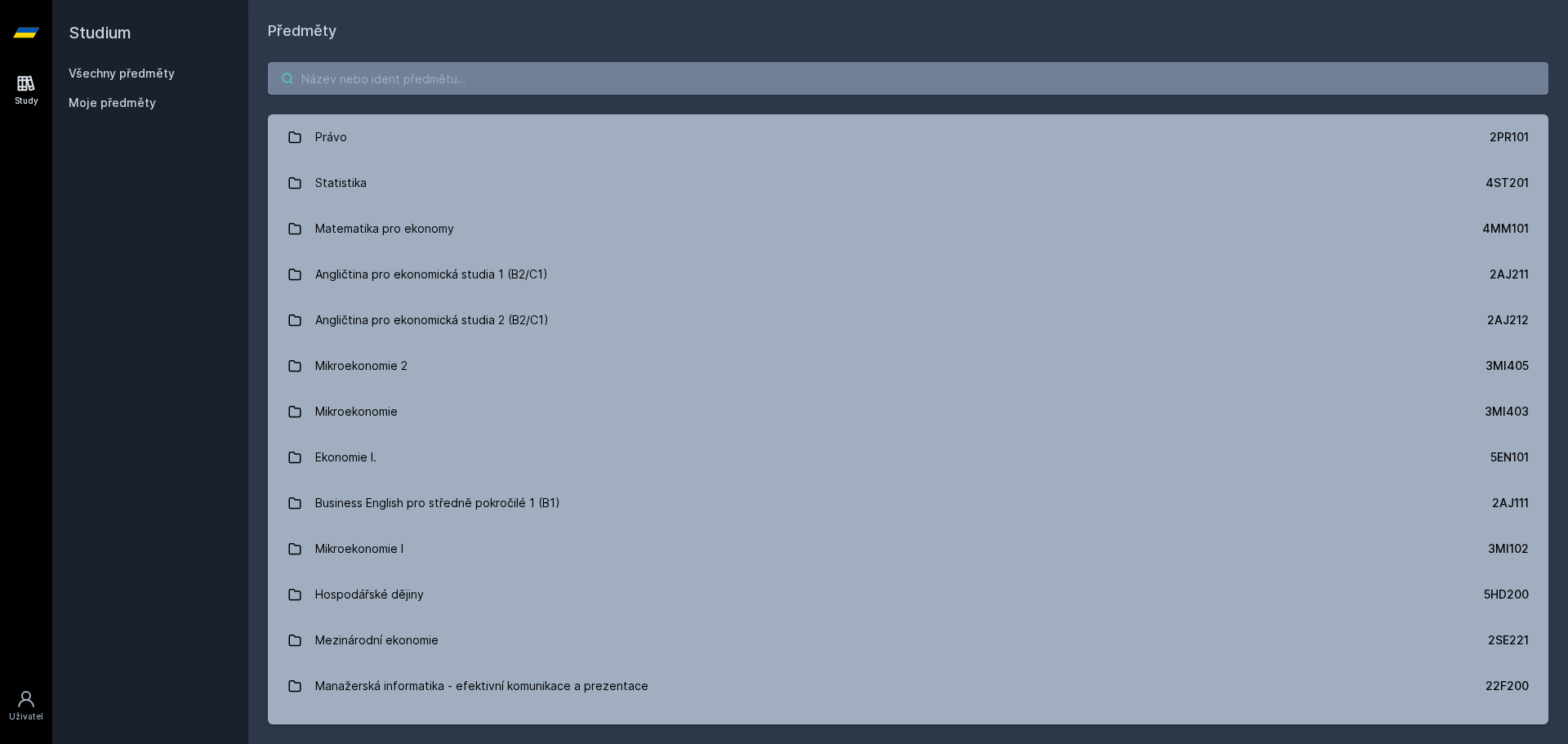
click at [535, 75] on input "search" at bounding box center [908, 78] width 1281 height 33
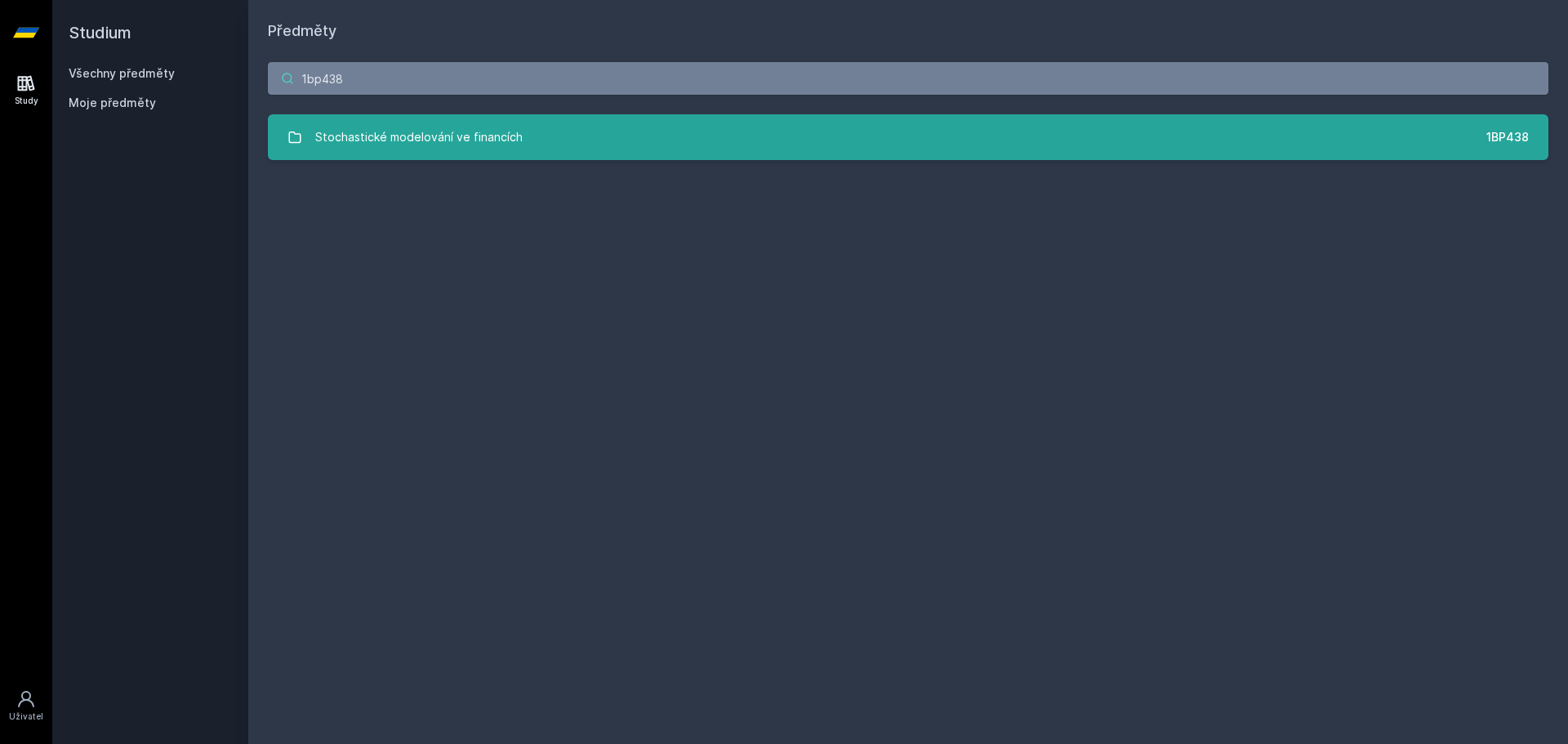
type input "1bp438"
click at [463, 141] on div "Stochastické modelování ve financích" at bounding box center [419, 137] width 207 height 33
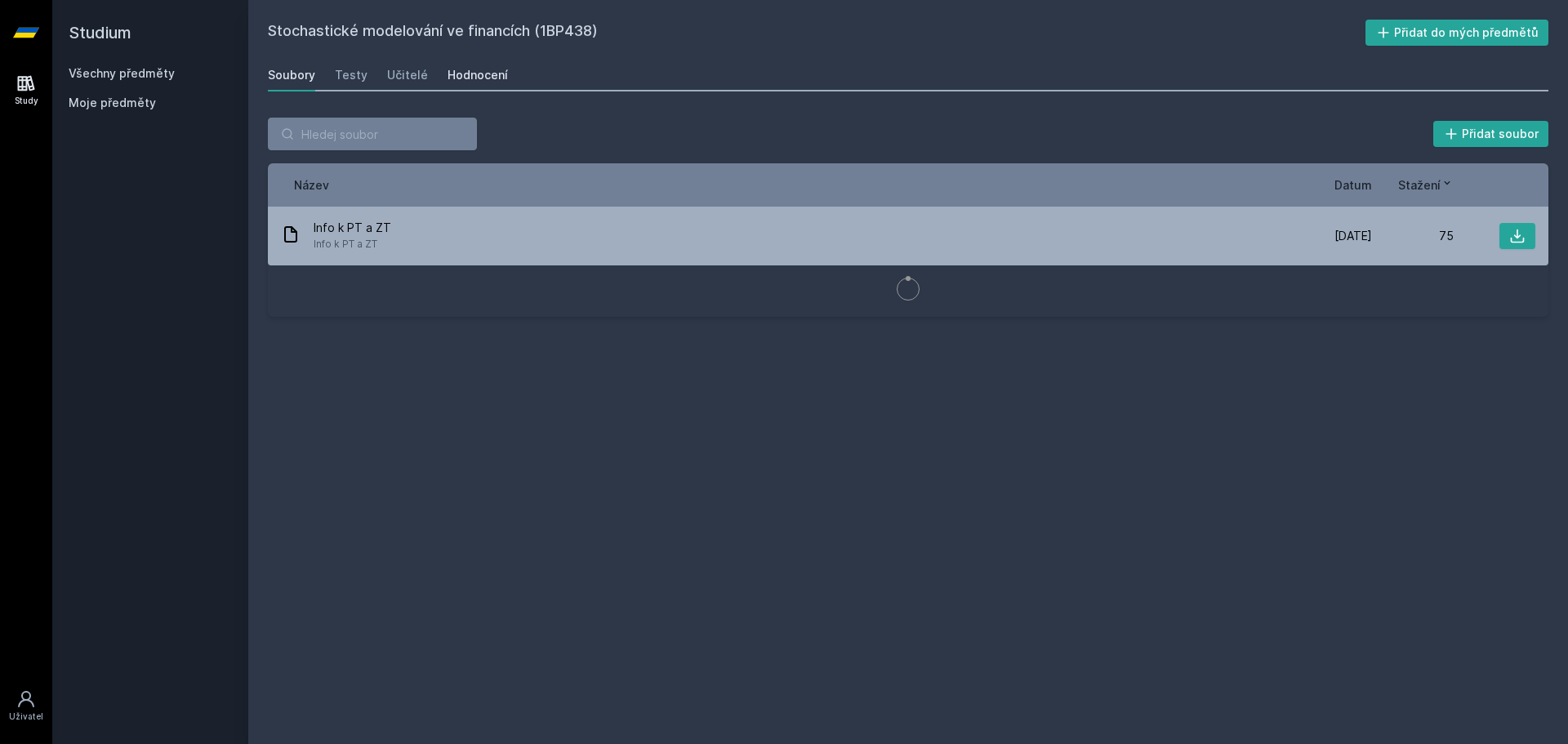
click at [452, 69] on div "Hodnocení" at bounding box center [477, 75] width 60 height 16
